Goal: Find specific page/section: Find specific page/section

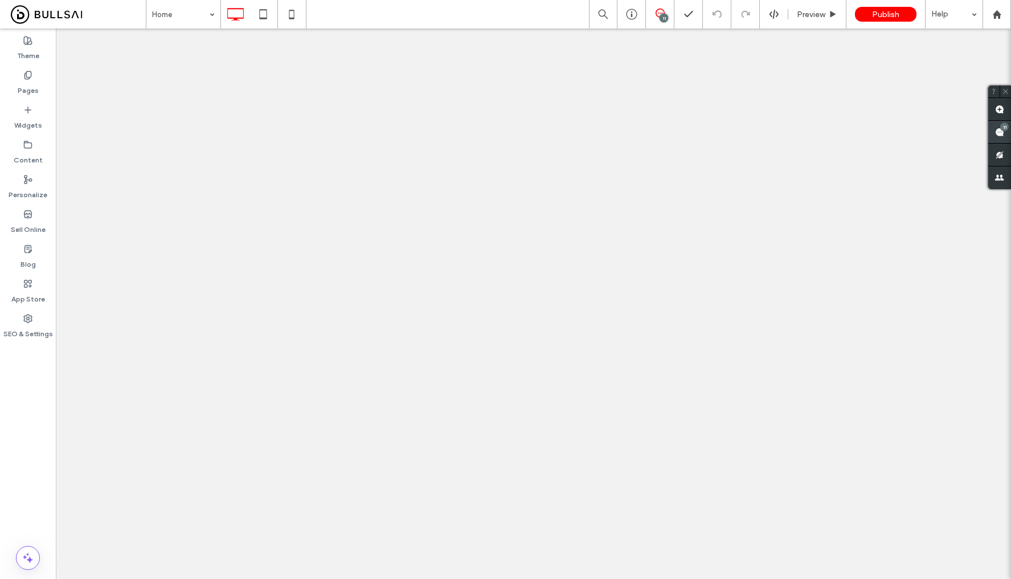
drag, startPoint x: 0, startPoint y: 0, endPoint x: 1003, endPoint y: 128, distance: 1011.6
click at [1003, 128] on div "11" at bounding box center [1005, 127] width 9 height 9
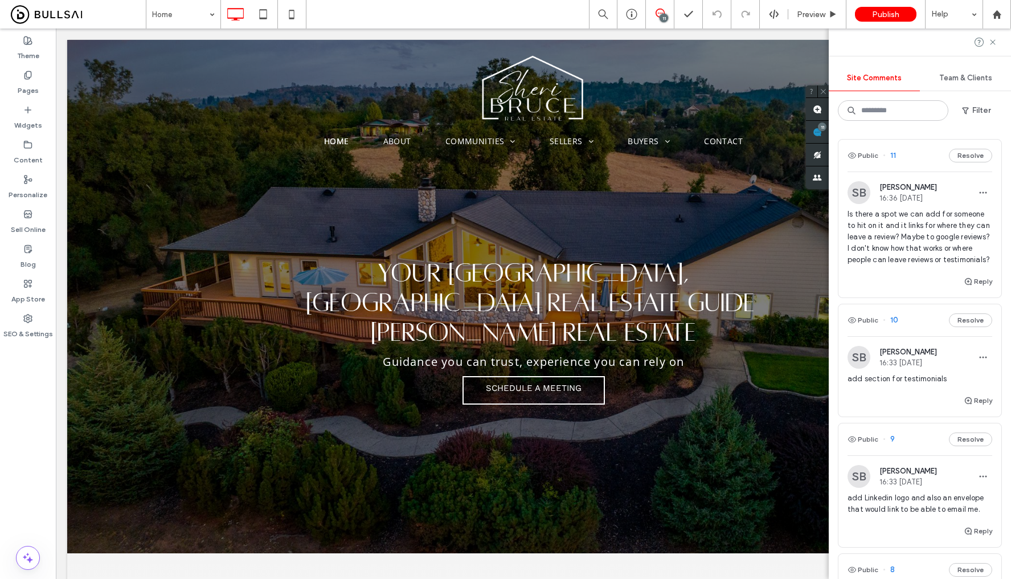
click at [970, 79] on span "Team & Clients" at bounding box center [966, 78] width 53 height 9
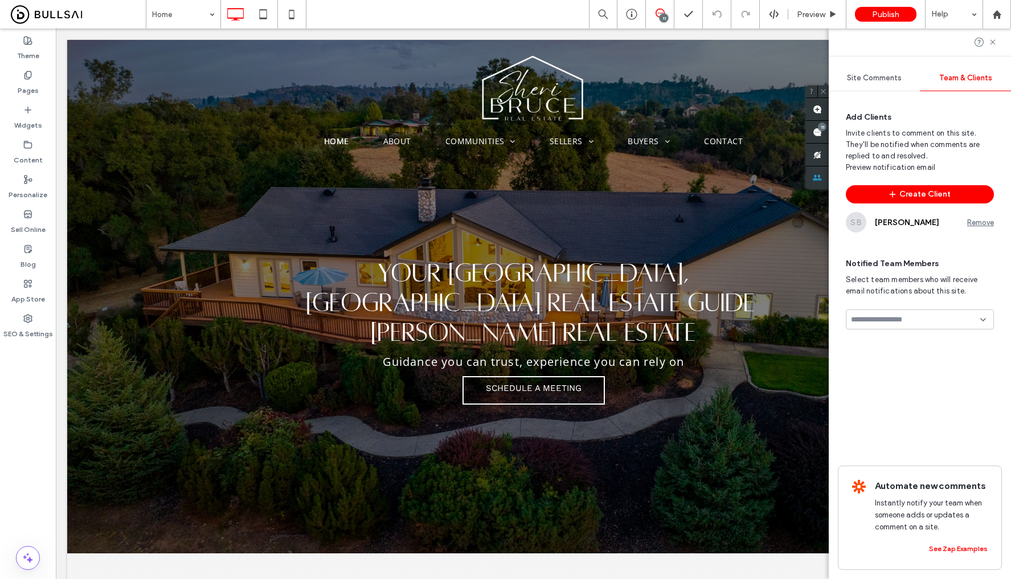
click at [891, 317] on input at bounding box center [915, 319] width 129 height 9
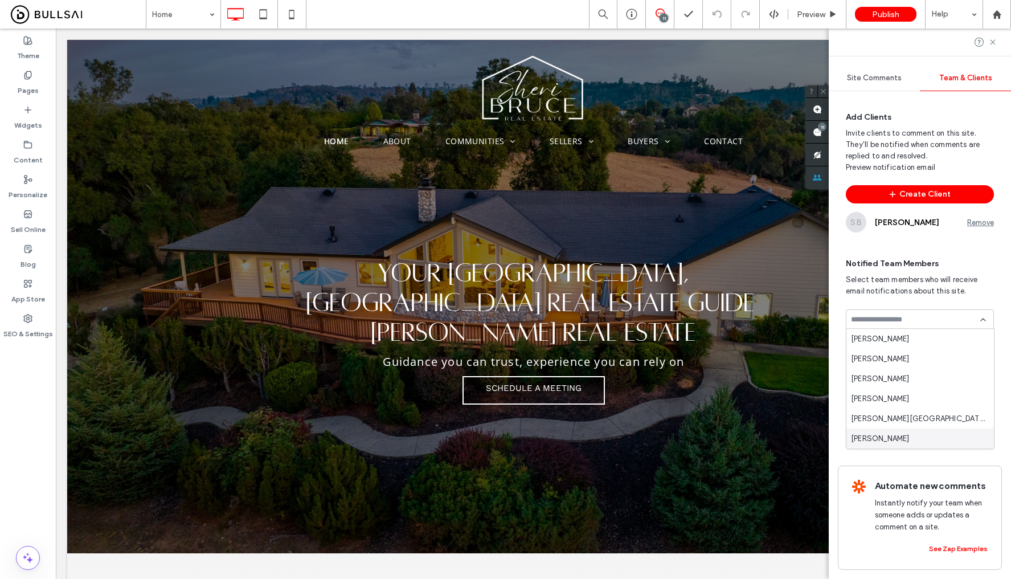
click at [899, 438] on div "Norlie Solas" at bounding box center [921, 438] width 148 height 20
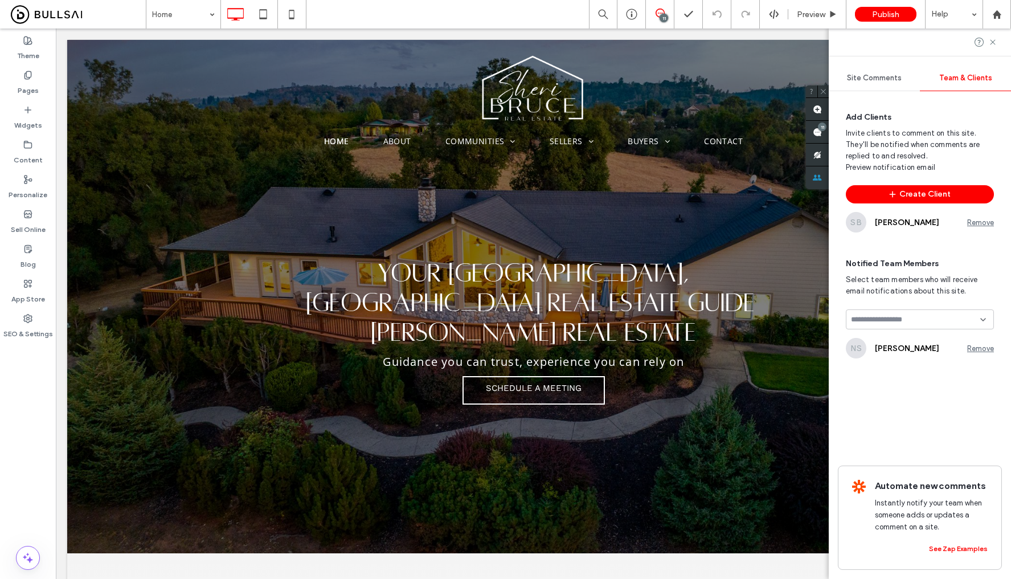
click at [897, 323] on input at bounding box center [915, 319] width 129 height 9
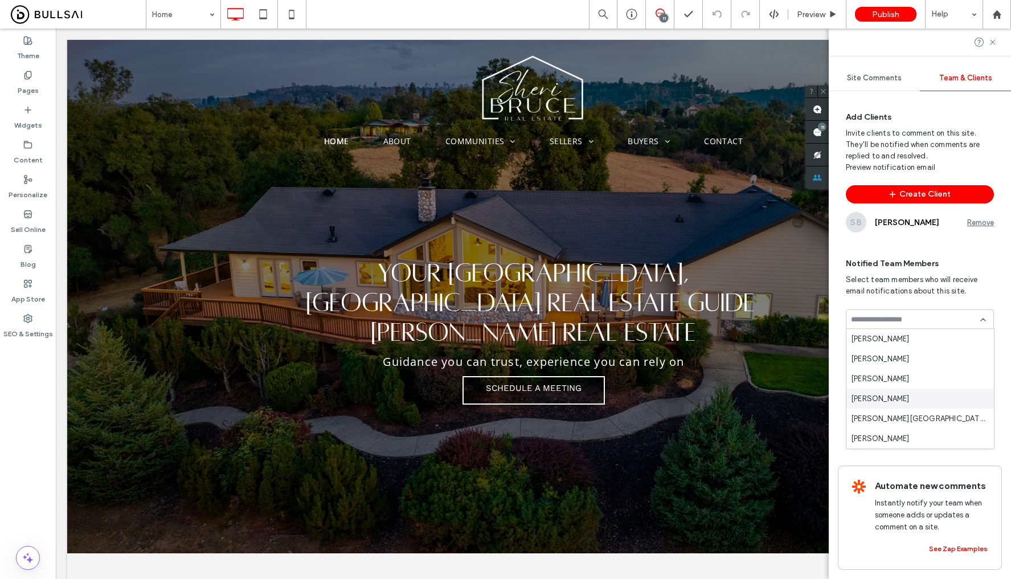
click at [906, 401] on div "Carlo Christian" at bounding box center [921, 399] width 148 height 20
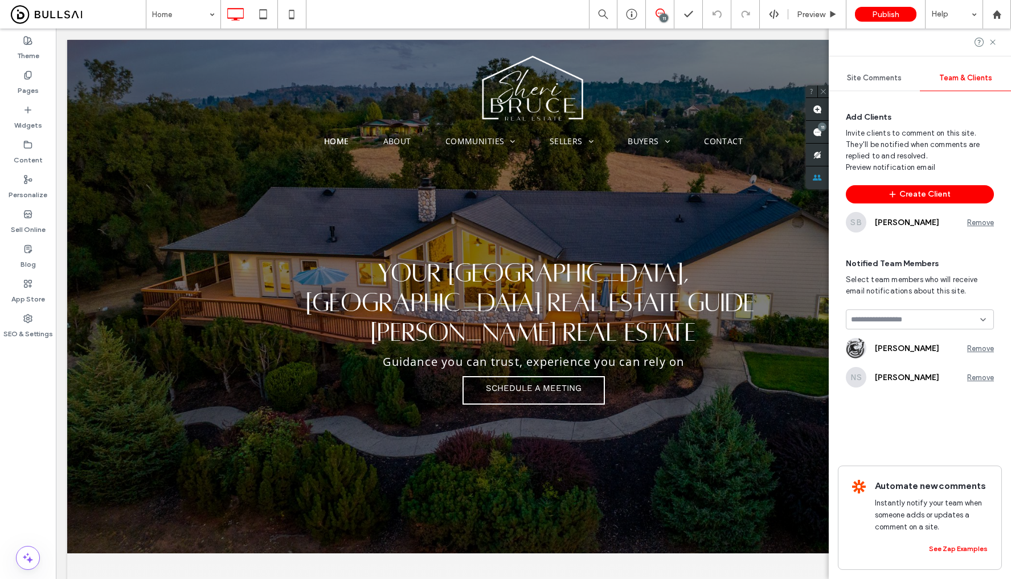
click at [915, 315] on input at bounding box center [915, 319] width 129 height 9
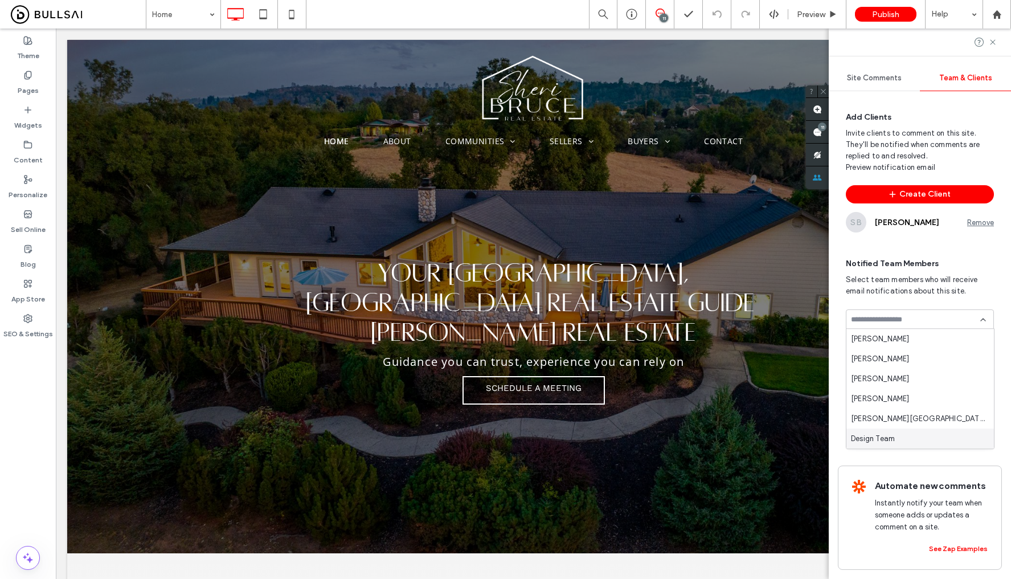
click at [884, 438] on span "Design Team" at bounding box center [873, 438] width 44 height 11
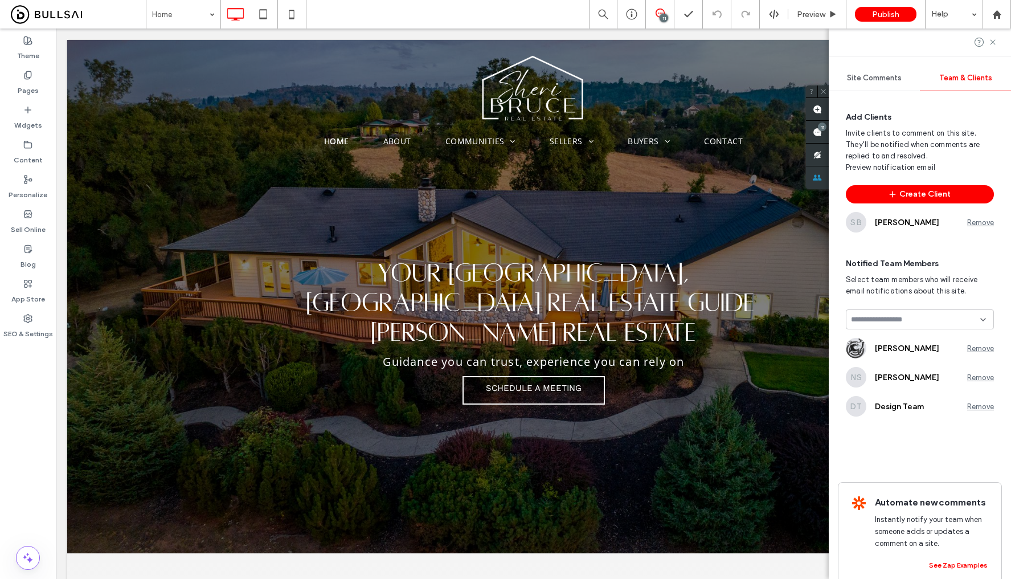
click at [885, 317] on input at bounding box center [915, 319] width 129 height 9
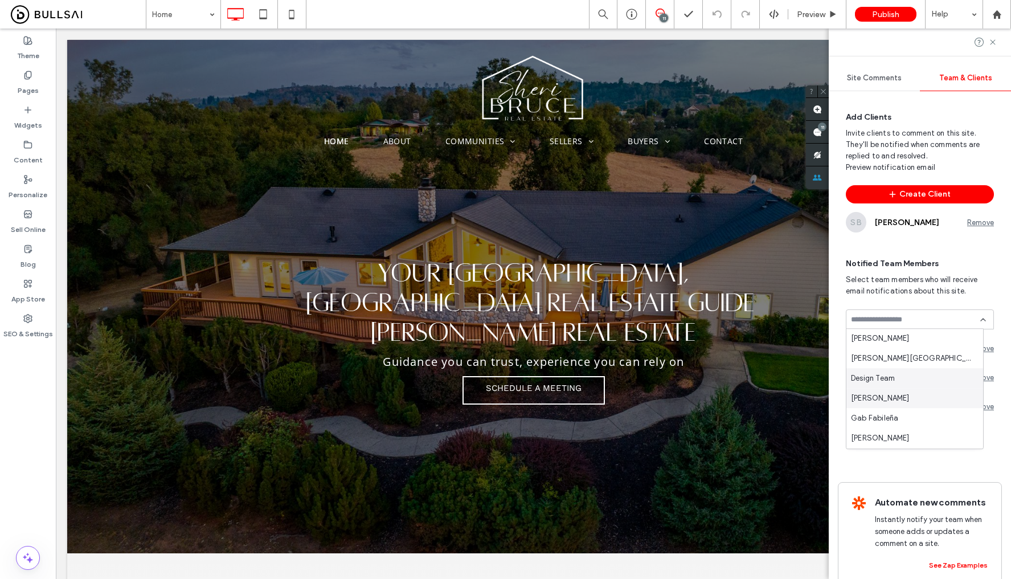
scroll to position [43, 0]
click at [896, 410] on span "Gab Fabileña" at bounding box center [874, 415] width 47 height 11
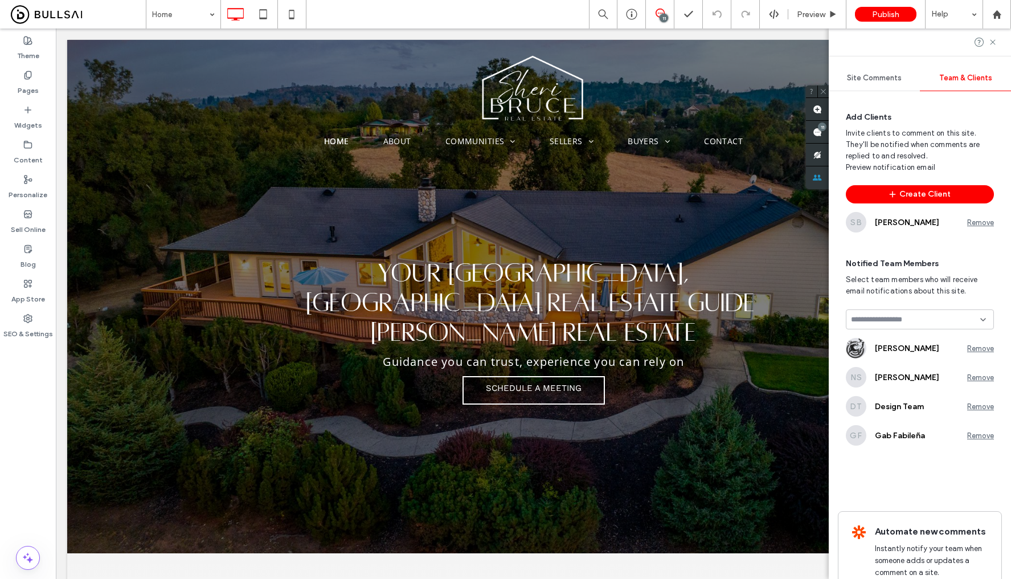
click at [901, 317] on input at bounding box center [915, 319] width 129 height 9
click at [891, 408] on div "Nick Ha" at bounding box center [915, 409] width 137 height 20
click at [665, 13] on div "11" at bounding box center [660, 13] width 28 height 9
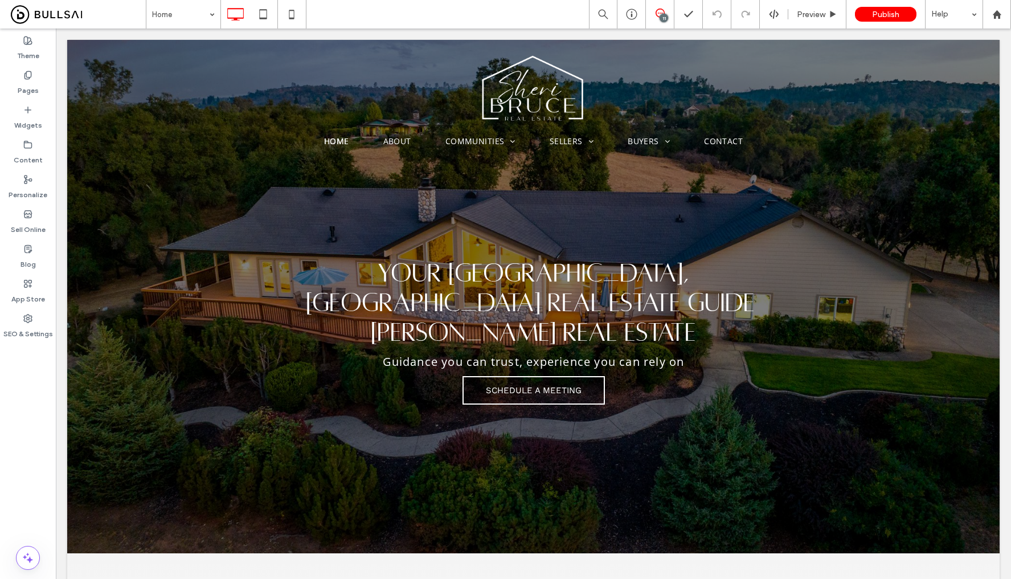
click at [665, 13] on use at bounding box center [660, 13] width 9 height 9
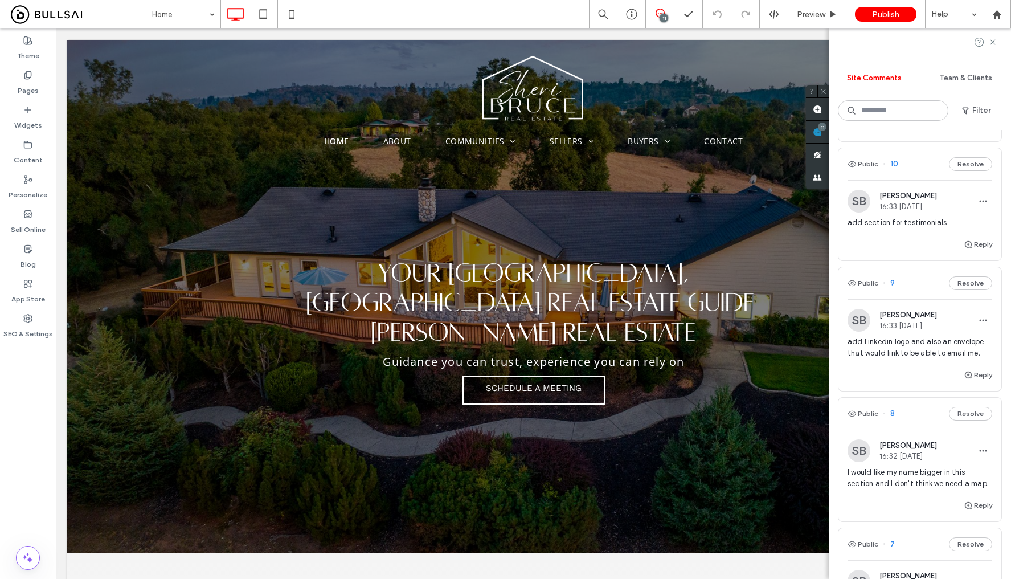
scroll to position [0, 0]
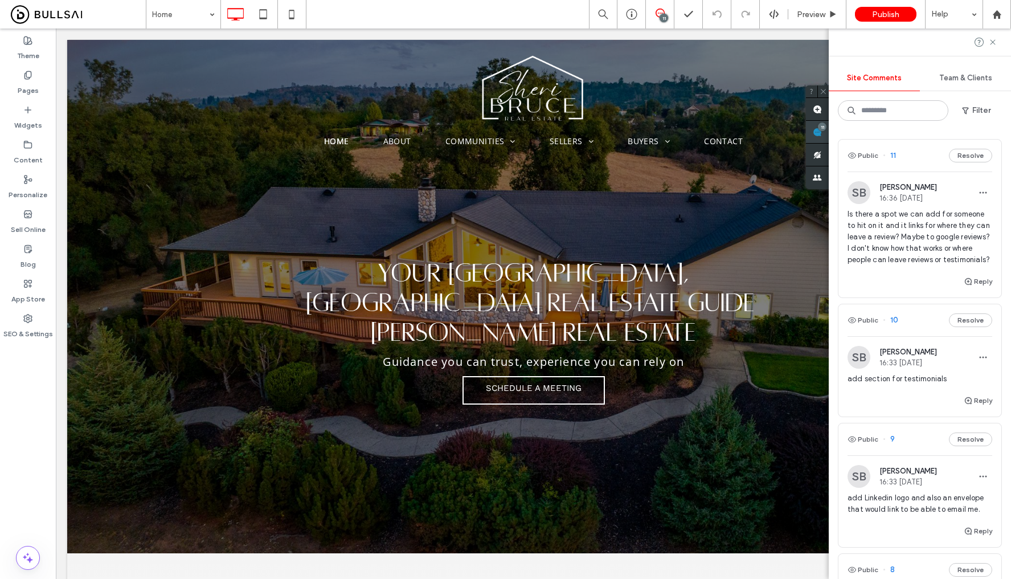
click at [829, 127] on div "11" at bounding box center [817, 132] width 23 height 23
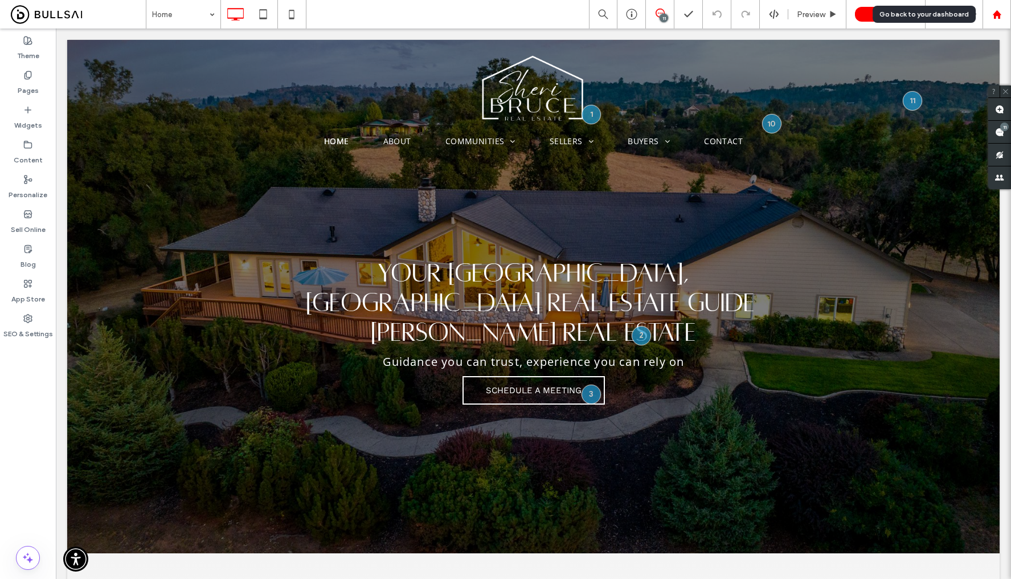
click at [995, 21] on div at bounding box center [997, 14] width 28 height 28
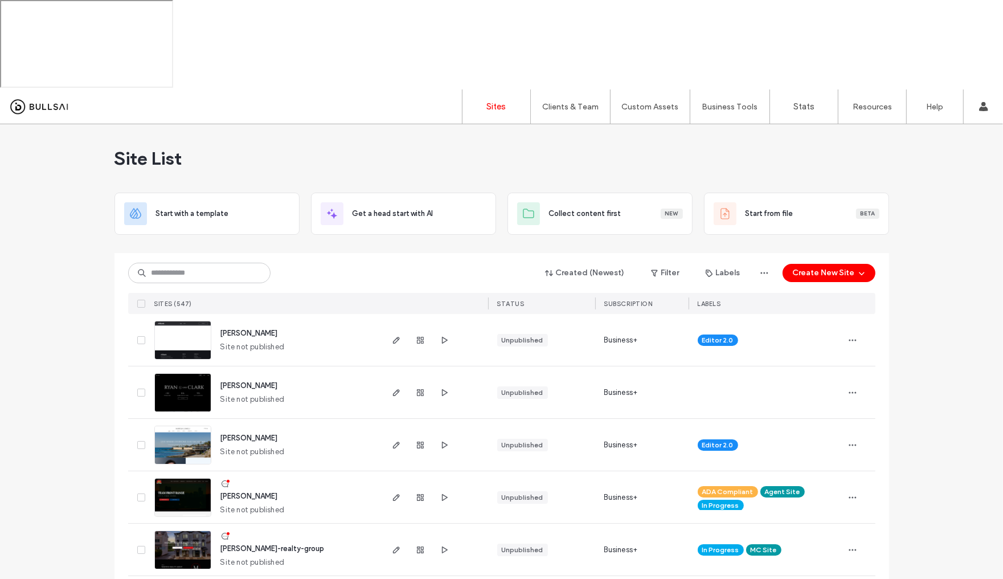
click at [177, 321] on img at bounding box center [183, 359] width 56 height 77
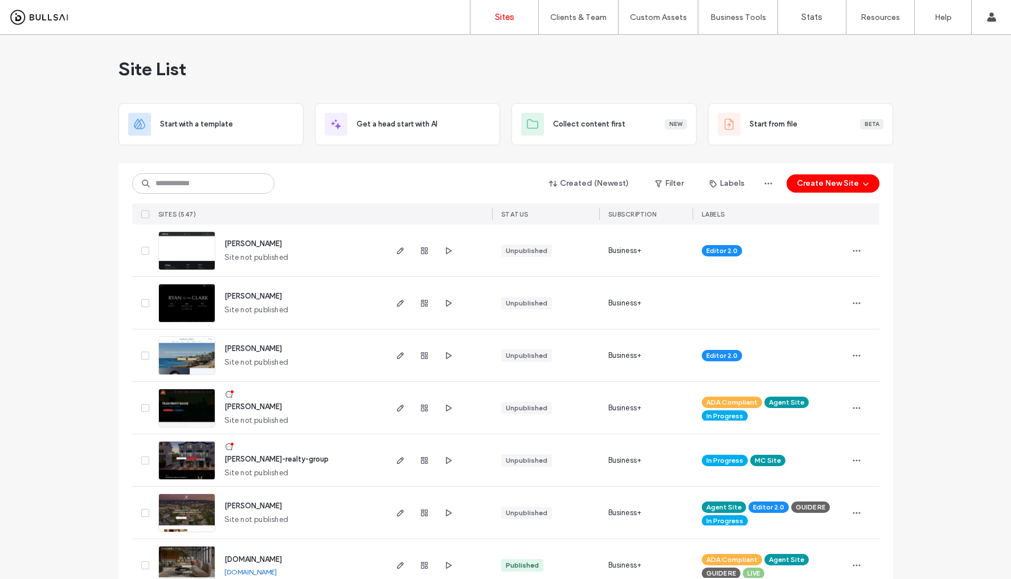
click at [193, 406] on img at bounding box center [187, 427] width 56 height 77
